Goal: Transaction & Acquisition: Book appointment/travel/reservation

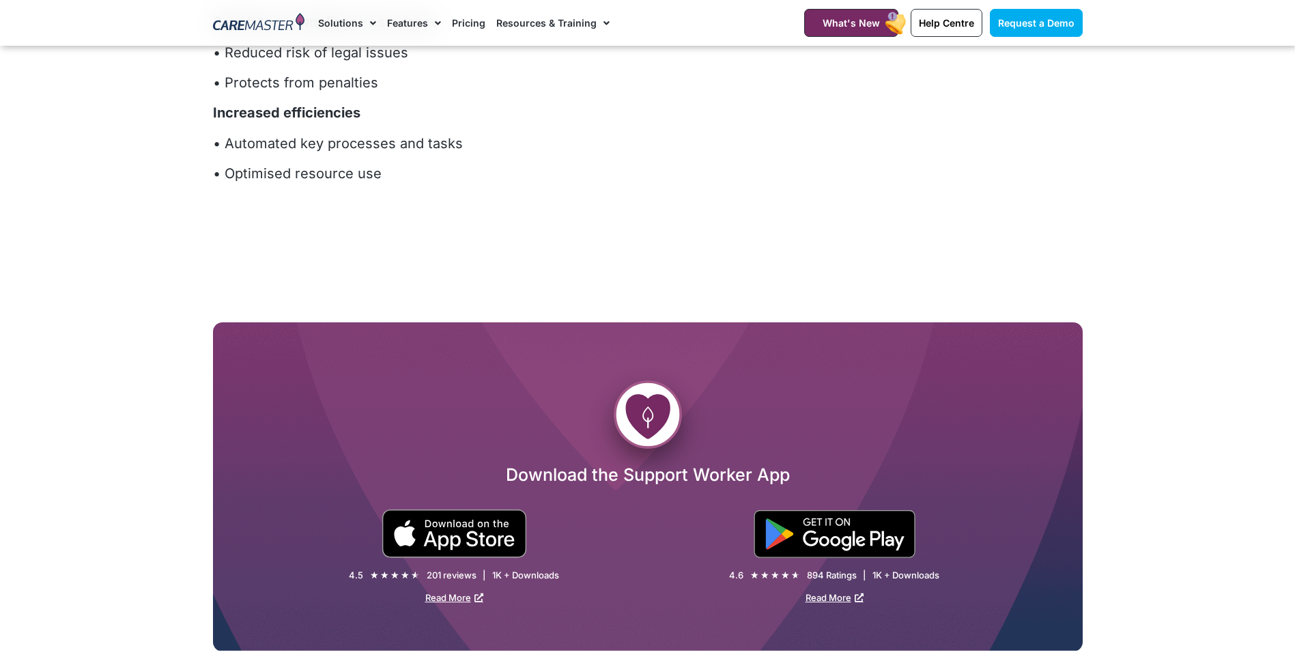
scroll to position [7507, 0]
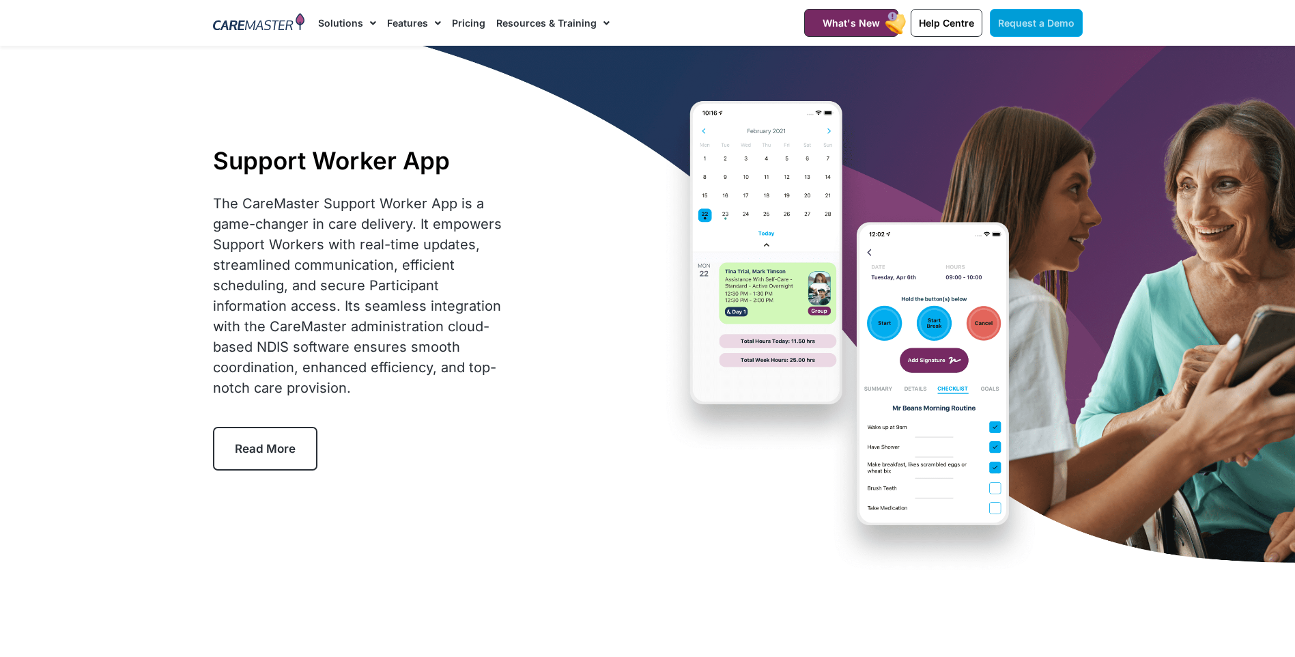
click at [1054, 25] on span "Request a Demo" at bounding box center [1036, 23] width 76 height 12
